Goal: Check status: Check status

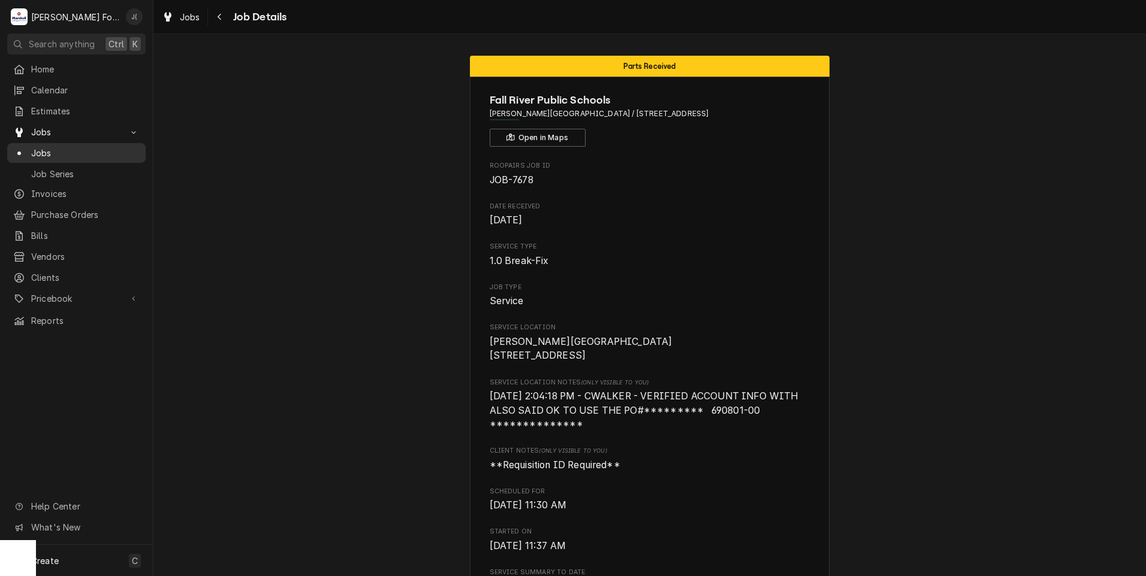
click at [37, 153] on span "Jobs" at bounding box center [85, 153] width 108 height 13
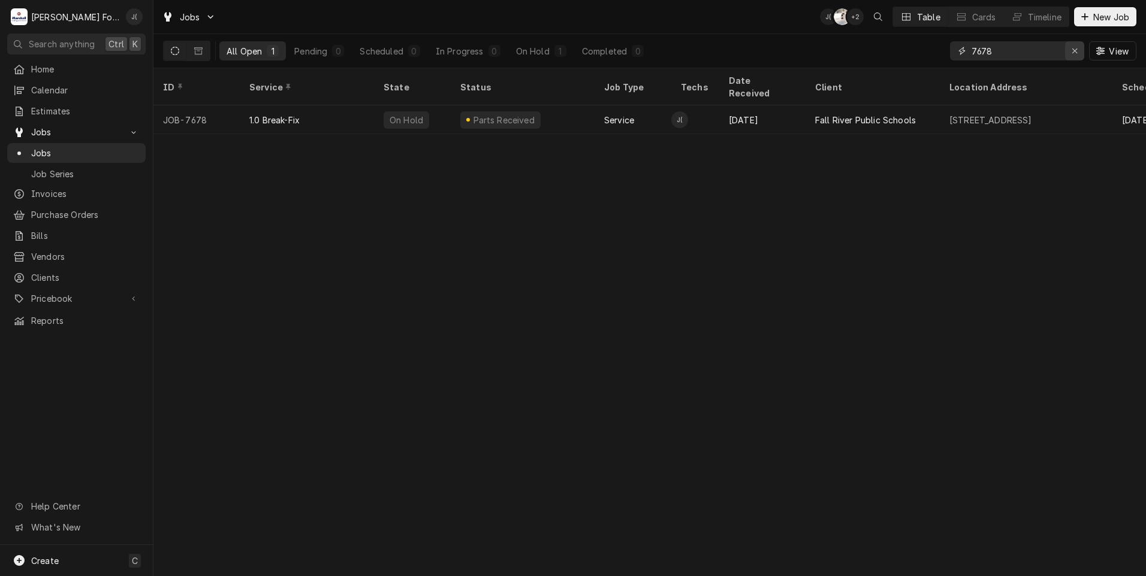
click at [1074, 53] on icon "Erase input" at bounding box center [1074, 51] width 7 height 8
click at [1040, 54] on input "Dynamic Content Wrapper" at bounding box center [1027, 50] width 113 height 19
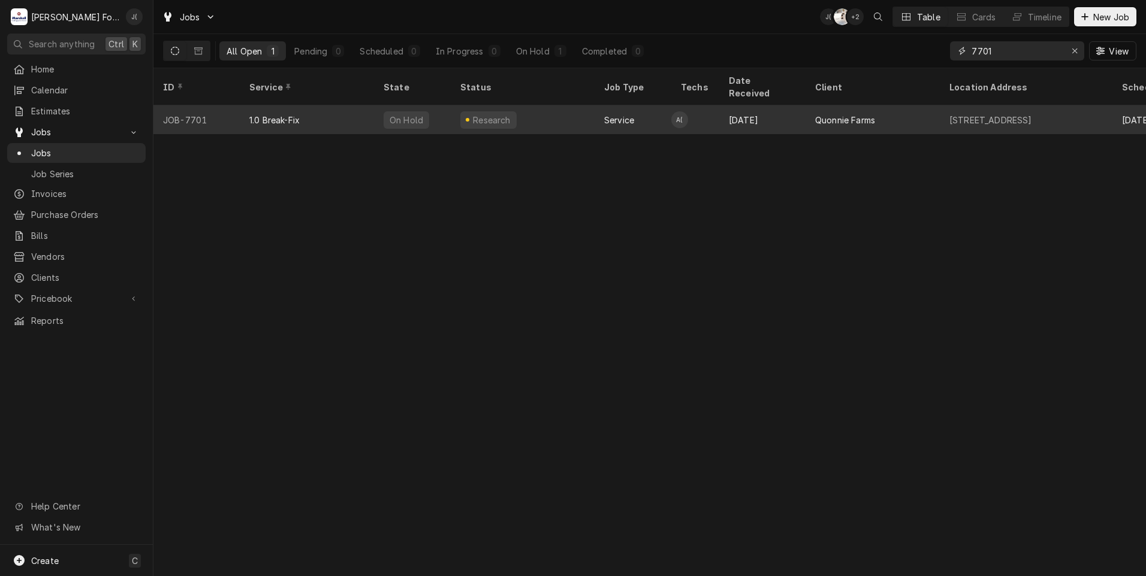
type input "7701"
click at [330, 114] on div "1.0 Break-Fix" at bounding box center [307, 119] width 134 height 29
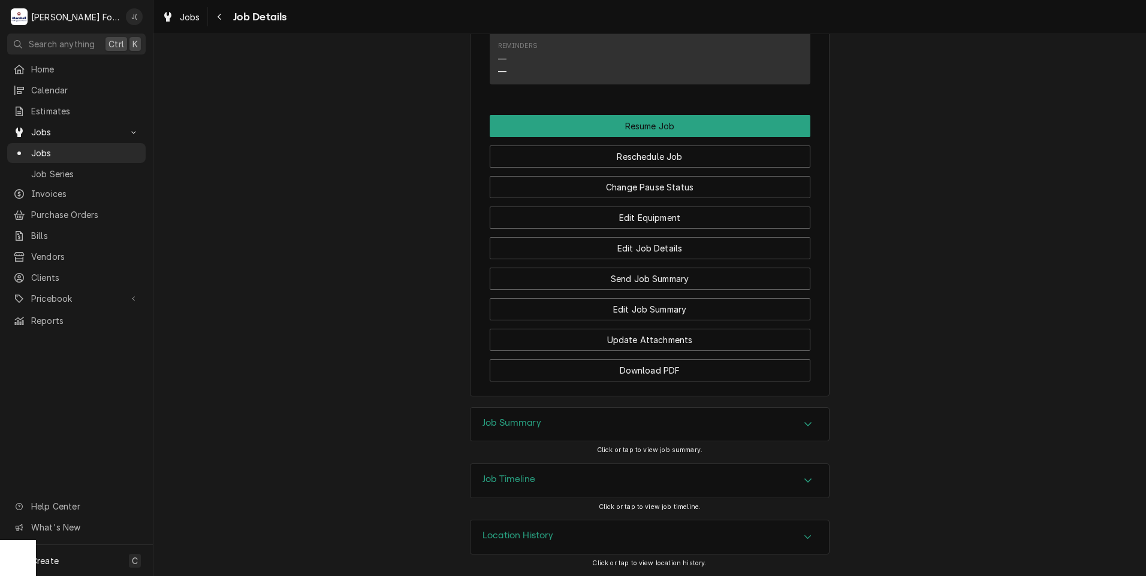
scroll to position [1191, 0]
click at [512, 428] on h3 "Job Summary" at bounding box center [511, 422] width 59 height 11
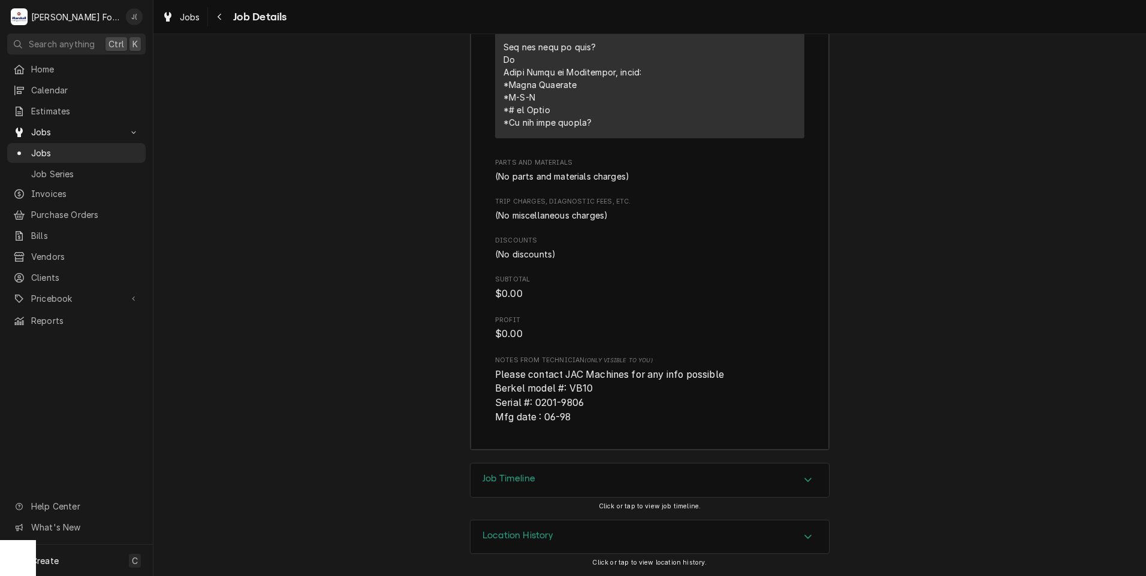
scroll to position [2111, 0]
click at [582, 481] on div "Job Timeline" at bounding box center [649, 481] width 358 height 34
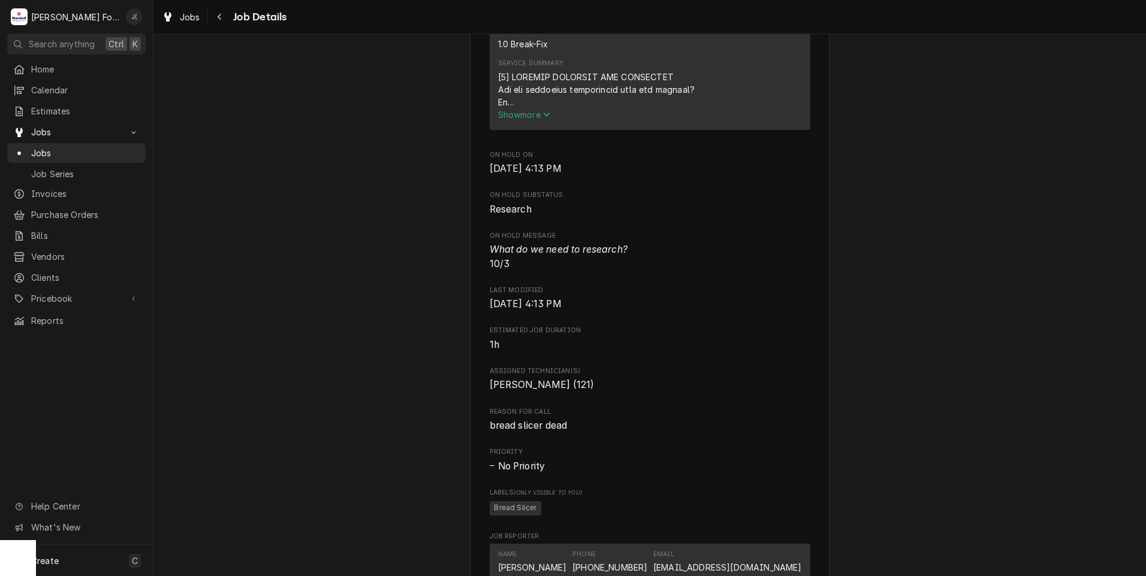
scroll to position [214, 0]
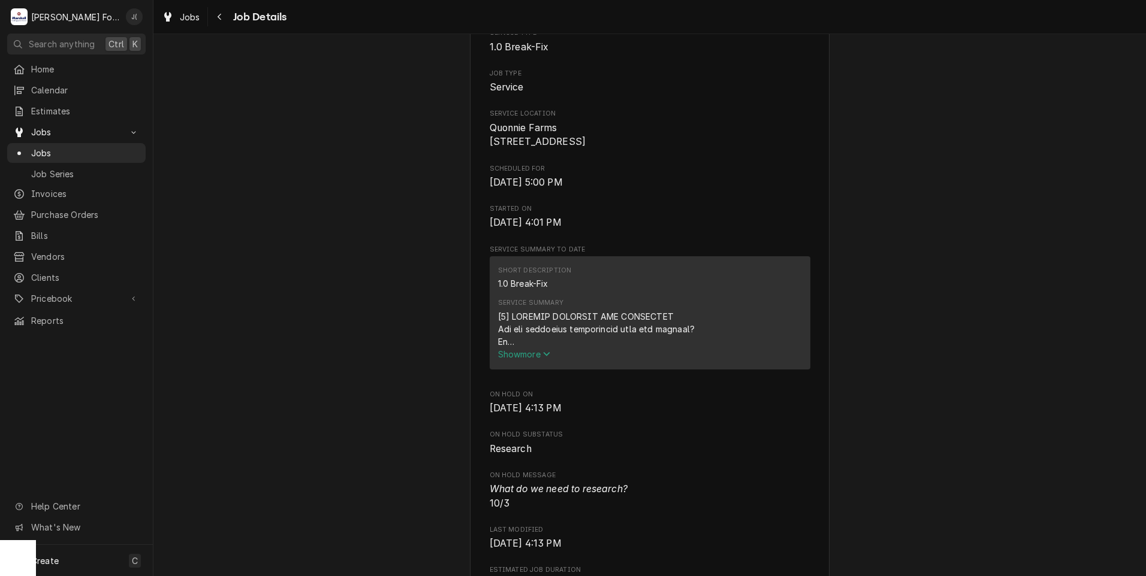
click at [536, 360] on span "Show more" at bounding box center [524, 354] width 53 height 10
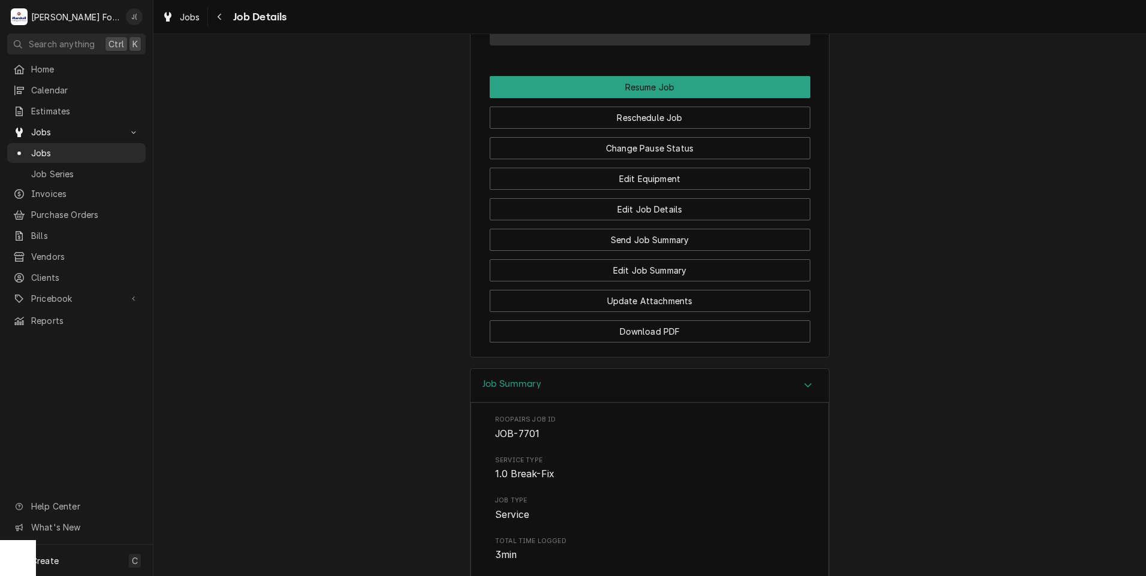
scroll to position [1438, 0]
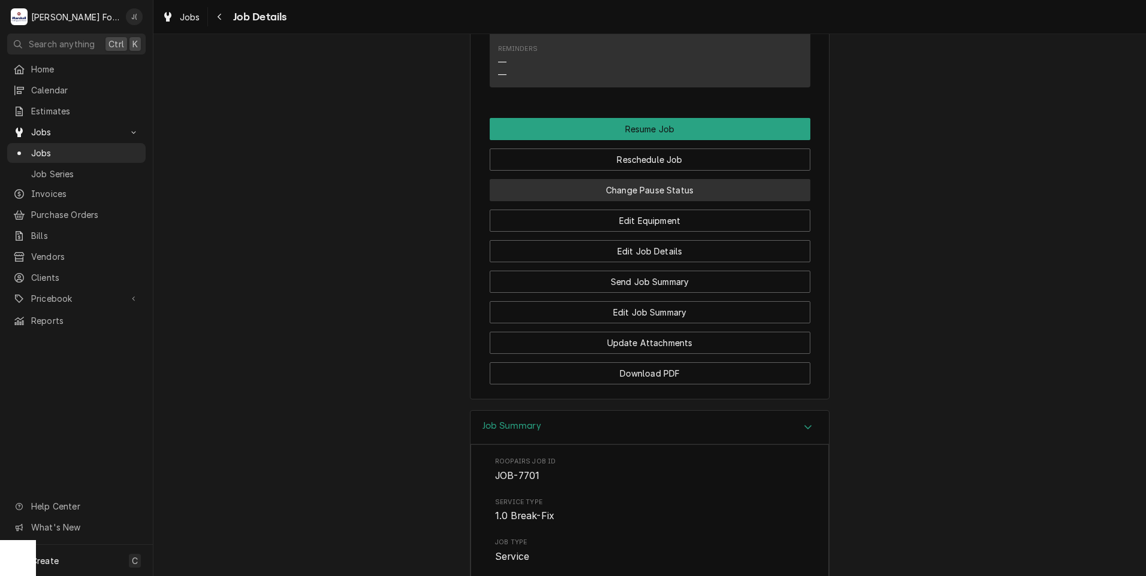
click at [630, 201] on button "Change Pause Status" at bounding box center [650, 190] width 321 height 22
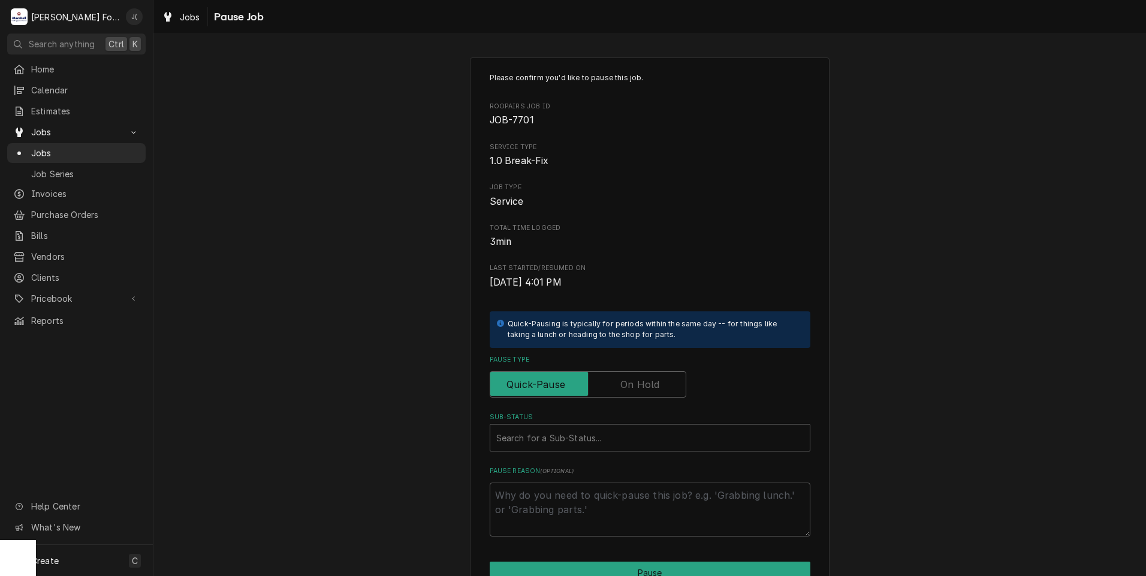
scroll to position [95, 0]
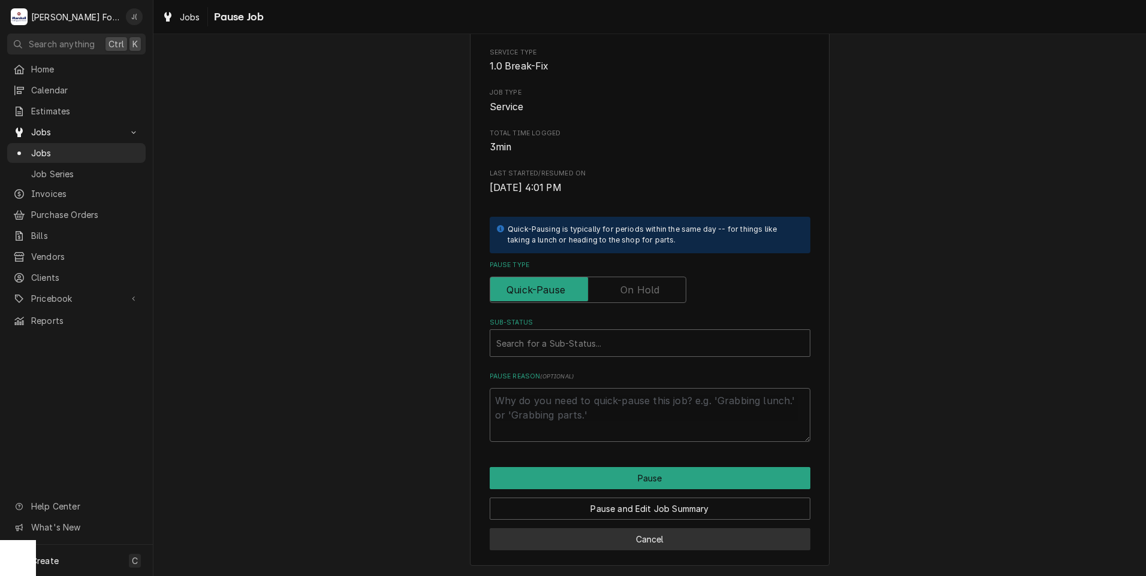
click at [658, 543] on button "Cancel" at bounding box center [650, 539] width 321 height 22
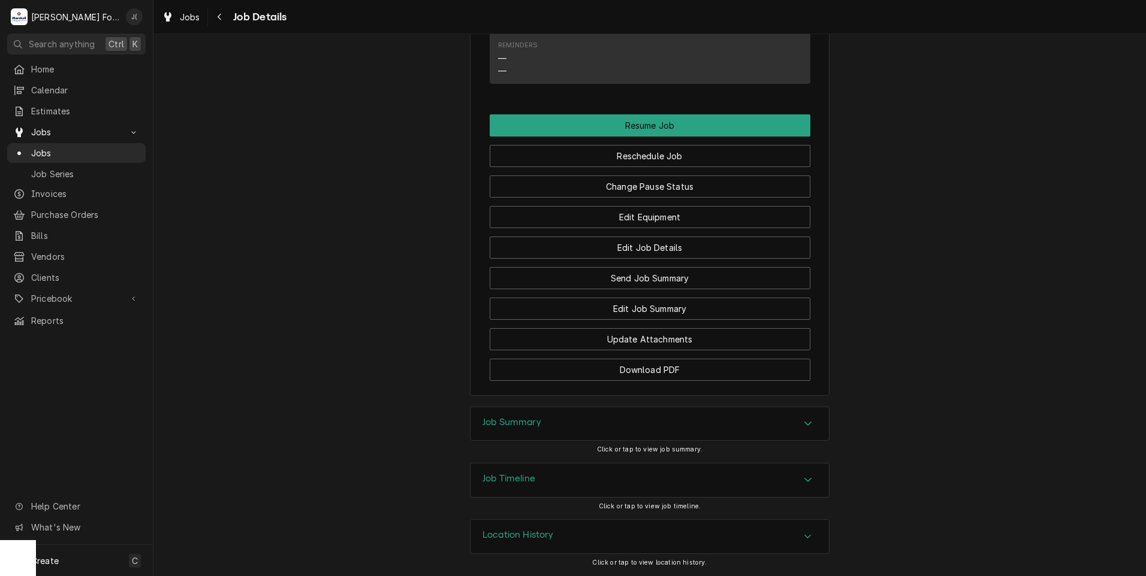
scroll to position [1191, 0]
click at [505, 425] on h3 "Job Summary" at bounding box center [511, 422] width 59 height 11
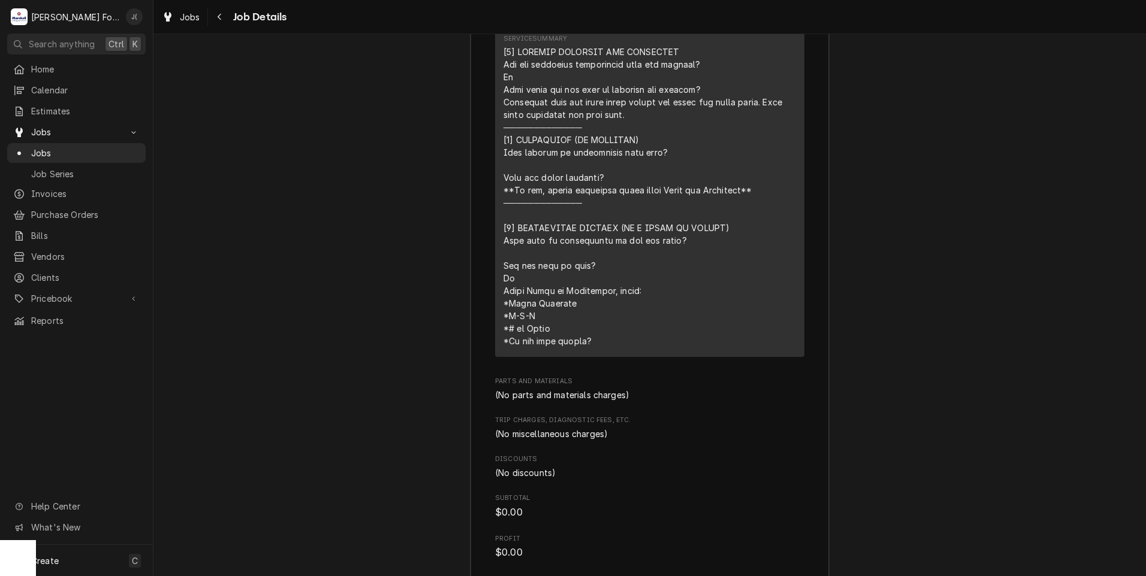
scroll to position [2030, 0]
